Goal: Navigation & Orientation: Understand site structure

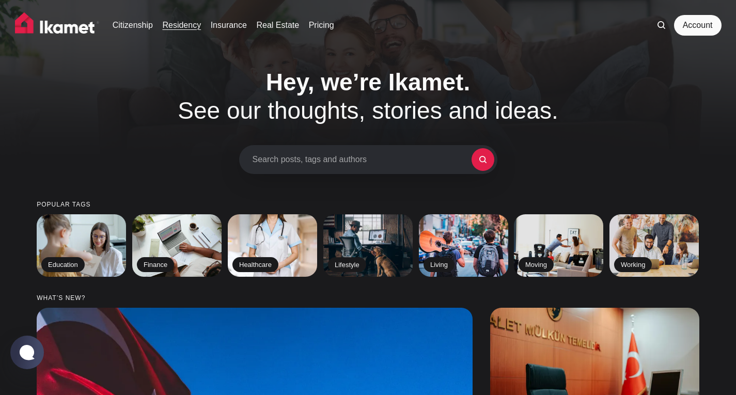
click at [173, 23] on link "Residency" at bounding box center [181, 25] width 39 height 12
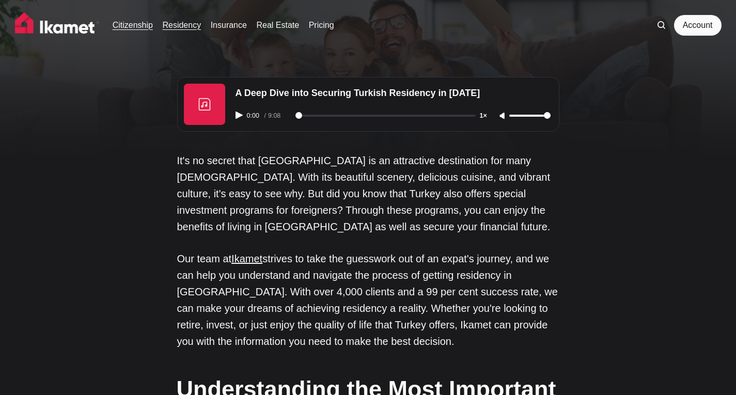
click at [127, 25] on link "Citizenship" at bounding box center [133, 25] width 40 height 12
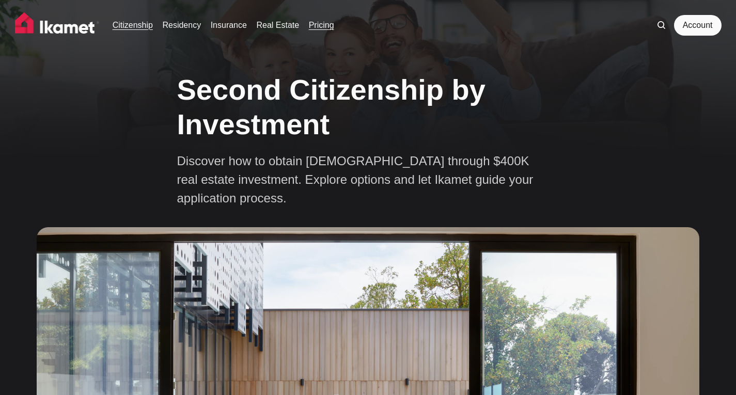
click at [321, 28] on link "Pricing" at bounding box center [321, 25] width 25 height 12
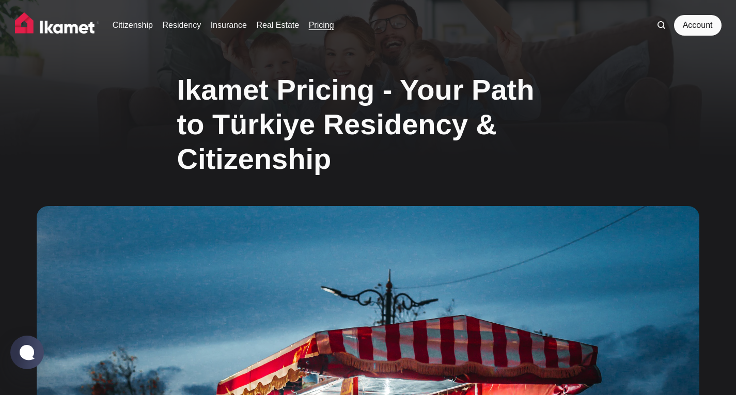
click at [692, 36] on div "Citizenship Residency Insurance Real Estate Pricing Account" at bounding box center [368, 28] width 736 height 56
click at [699, 28] on link "Account" at bounding box center [698, 25] width 48 height 21
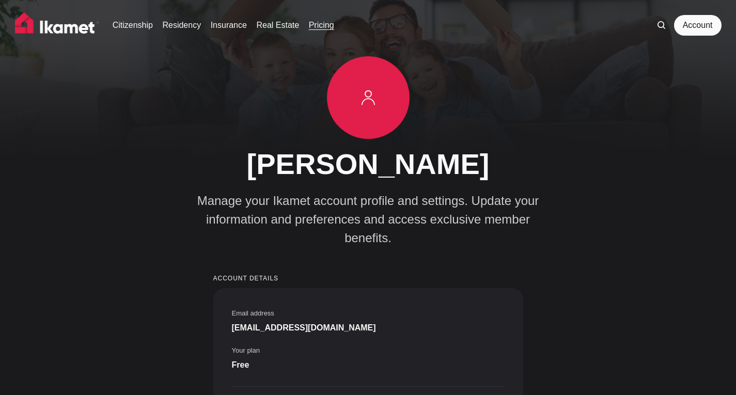
click at [325, 25] on link "Pricing" at bounding box center [321, 25] width 25 height 12
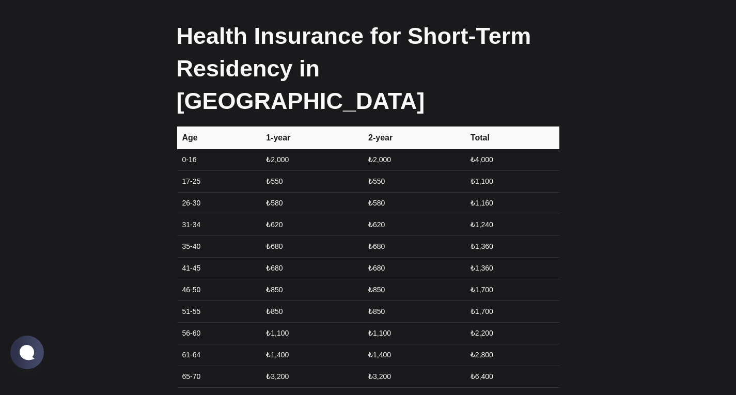
scroll to position [1240, 0]
